Goal: Transaction & Acquisition: Purchase product/service

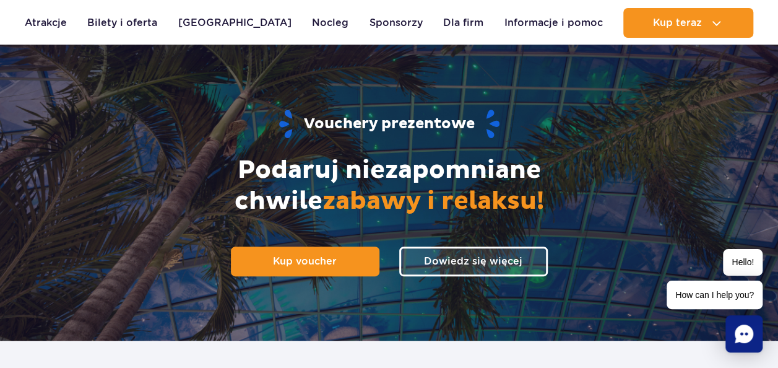
click at [449, 250] on link "Dowiedz się więcej" at bounding box center [473, 261] width 149 height 30
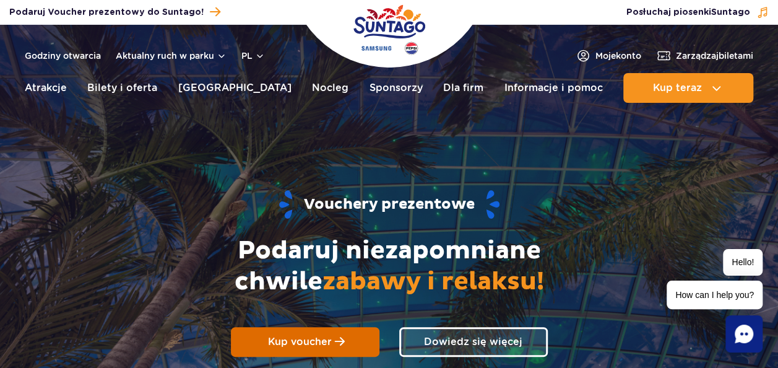
click at [341, 345] on span at bounding box center [340, 341] width 10 height 11
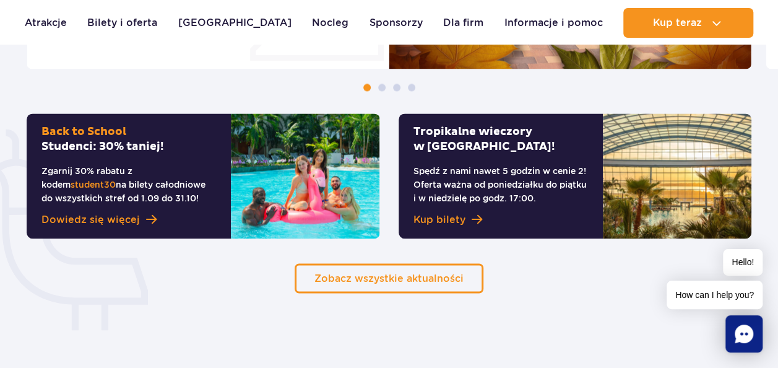
scroll to position [903, 0]
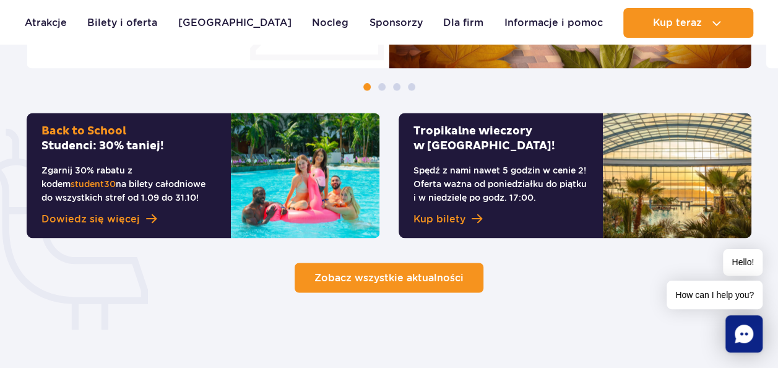
click at [463, 288] on link "Zobacz wszystkie aktualności" at bounding box center [389, 277] width 189 height 30
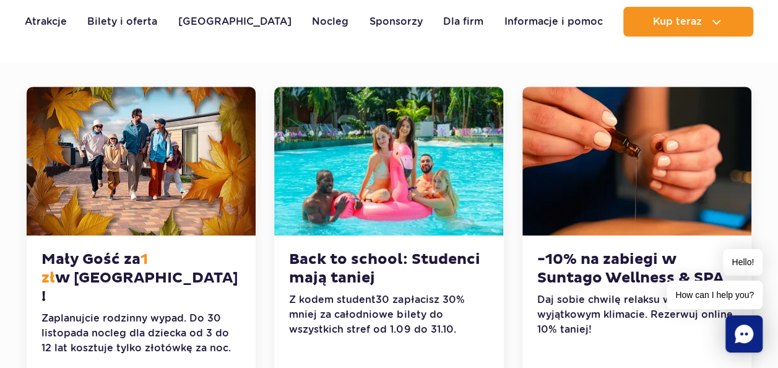
scroll to position [270, 0]
